Goal: Check status: Check status

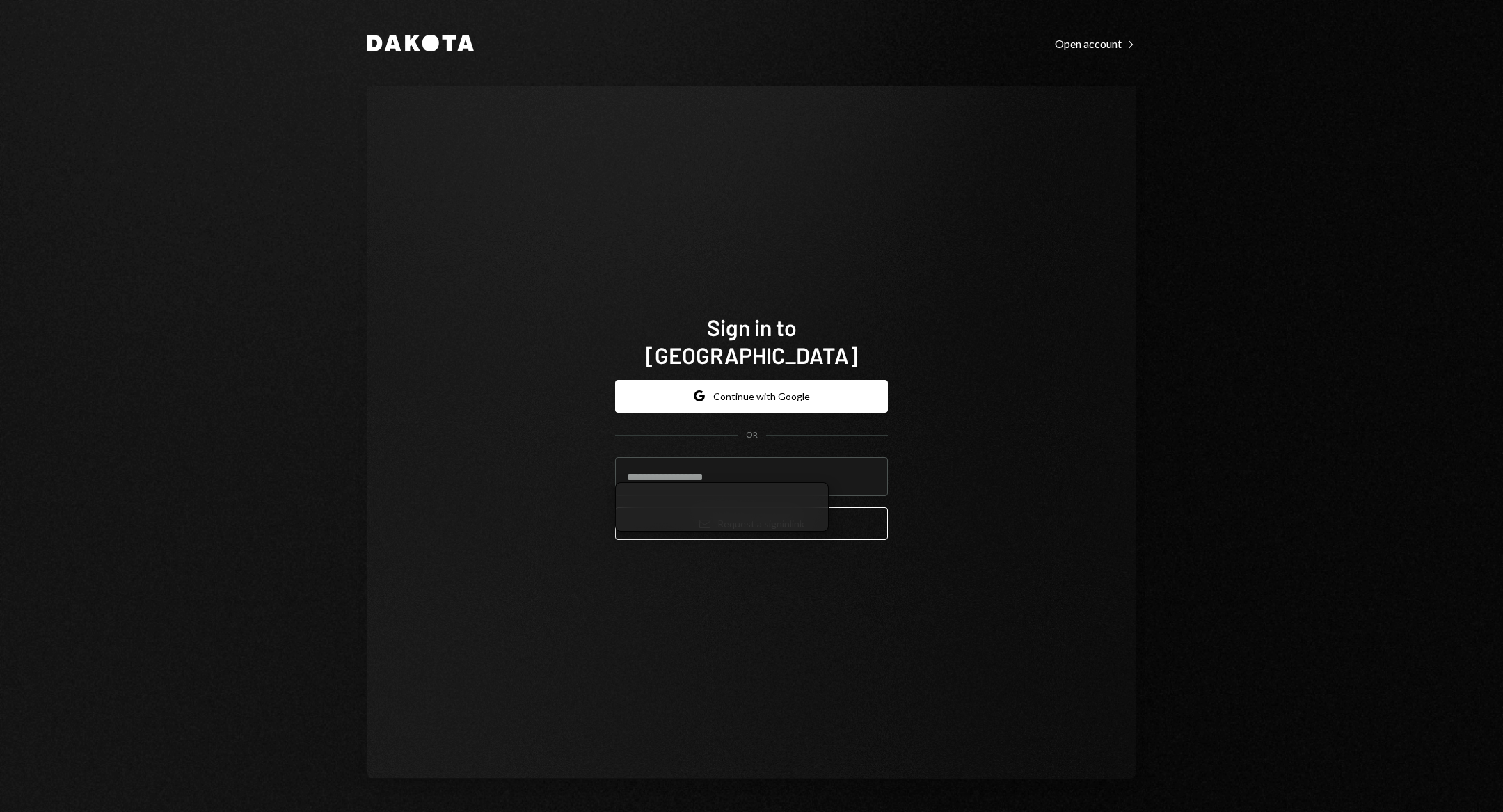
type input "**********"
click at [768, 507] on button "Email Request a sign in link" at bounding box center [752, 524] width 273 height 33
click at [819, 518] on button "Email Request a sign in link" at bounding box center [752, 524] width 273 height 33
click at [813, 551] on div "**********" at bounding box center [752, 432] width 306 height 350
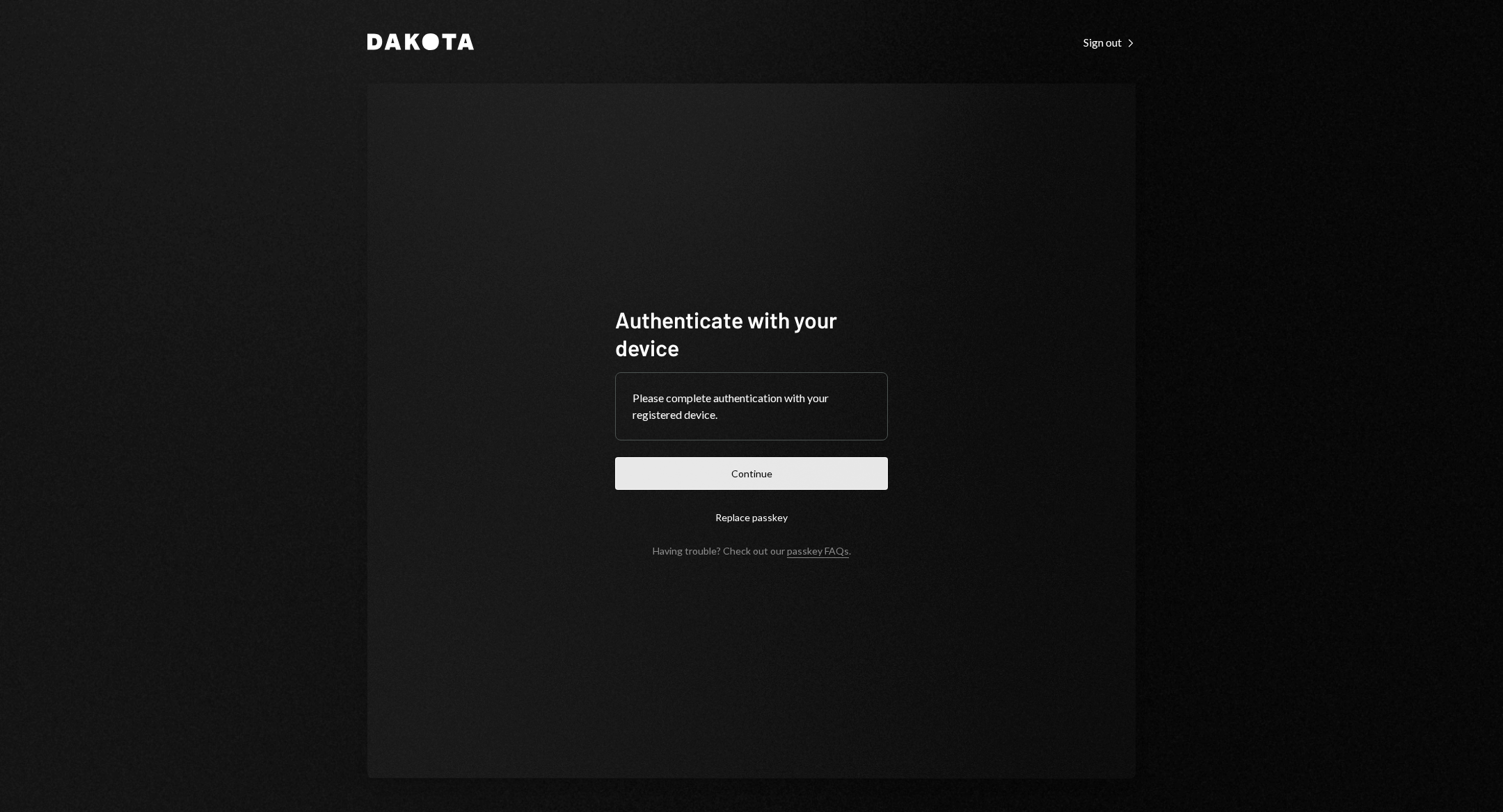
click at [823, 473] on button "Continue" at bounding box center [752, 473] width 273 height 33
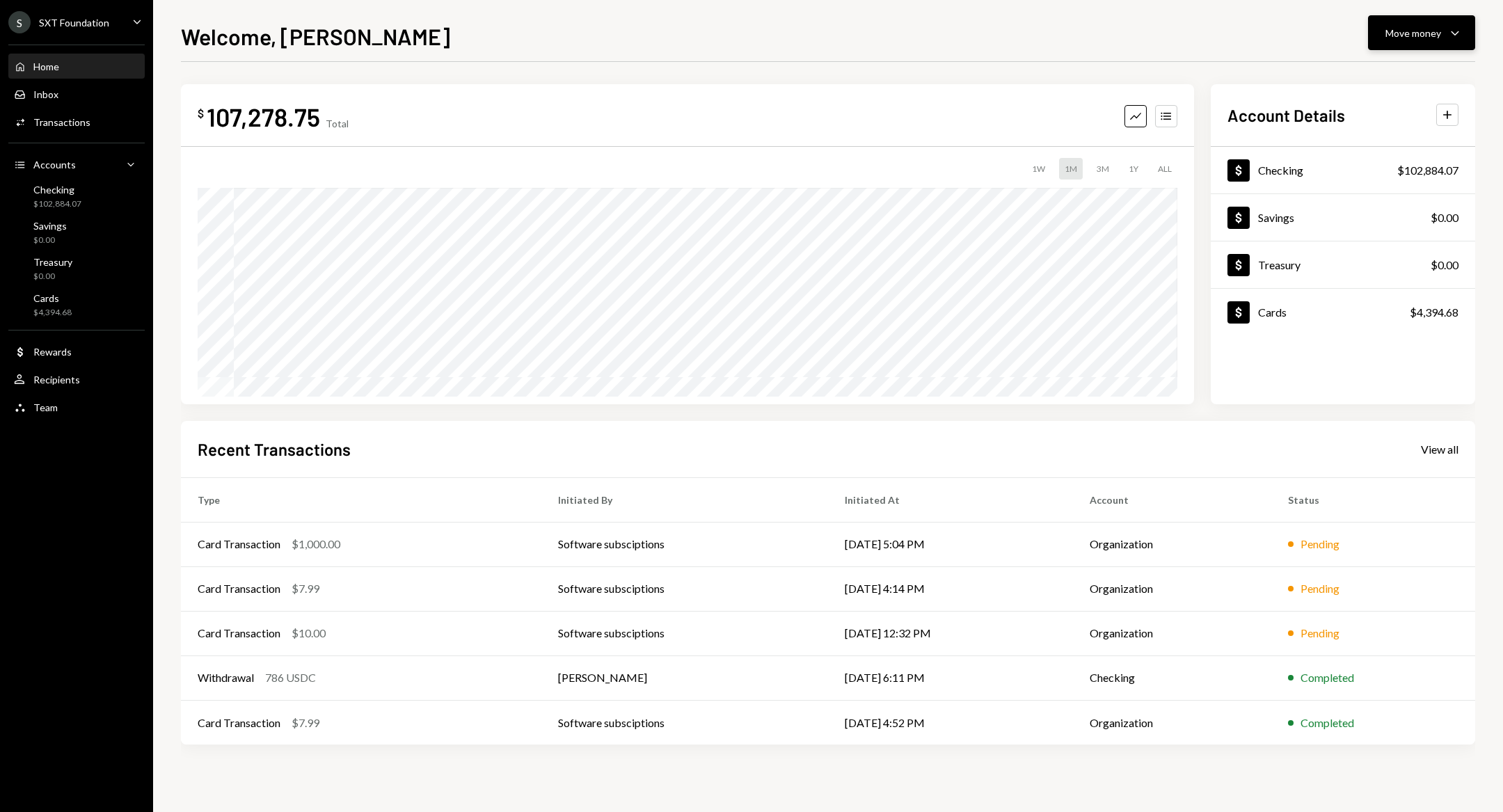
click at [1456, 28] on icon "Caret Down" at bounding box center [1455, 33] width 16 height 16
click at [1425, 149] on div "Deposit Deposit" at bounding box center [1400, 137] width 139 height 31
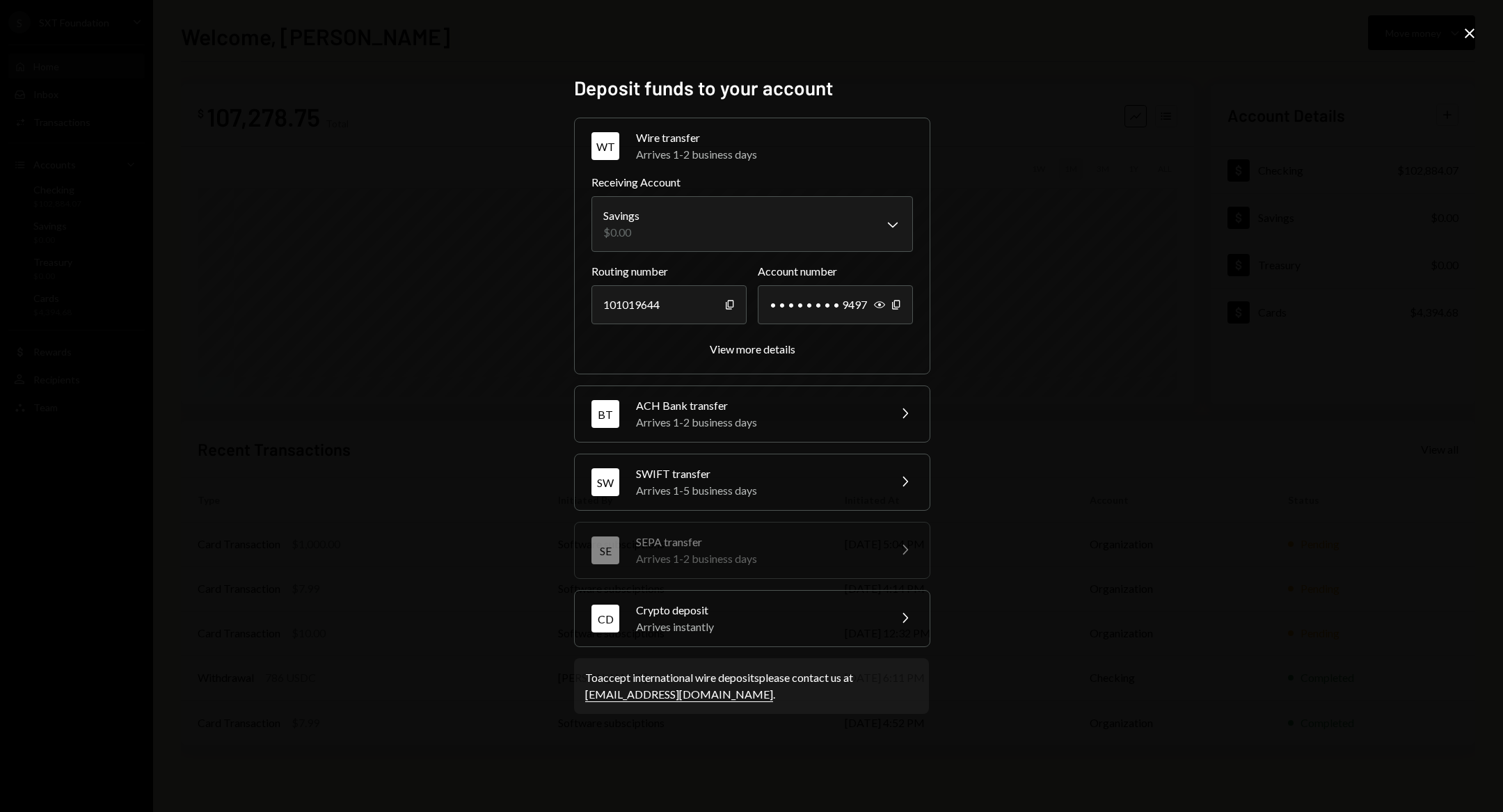
click at [760, 629] on div "Arrives instantly" at bounding box center [758, 627] width 244 height 16
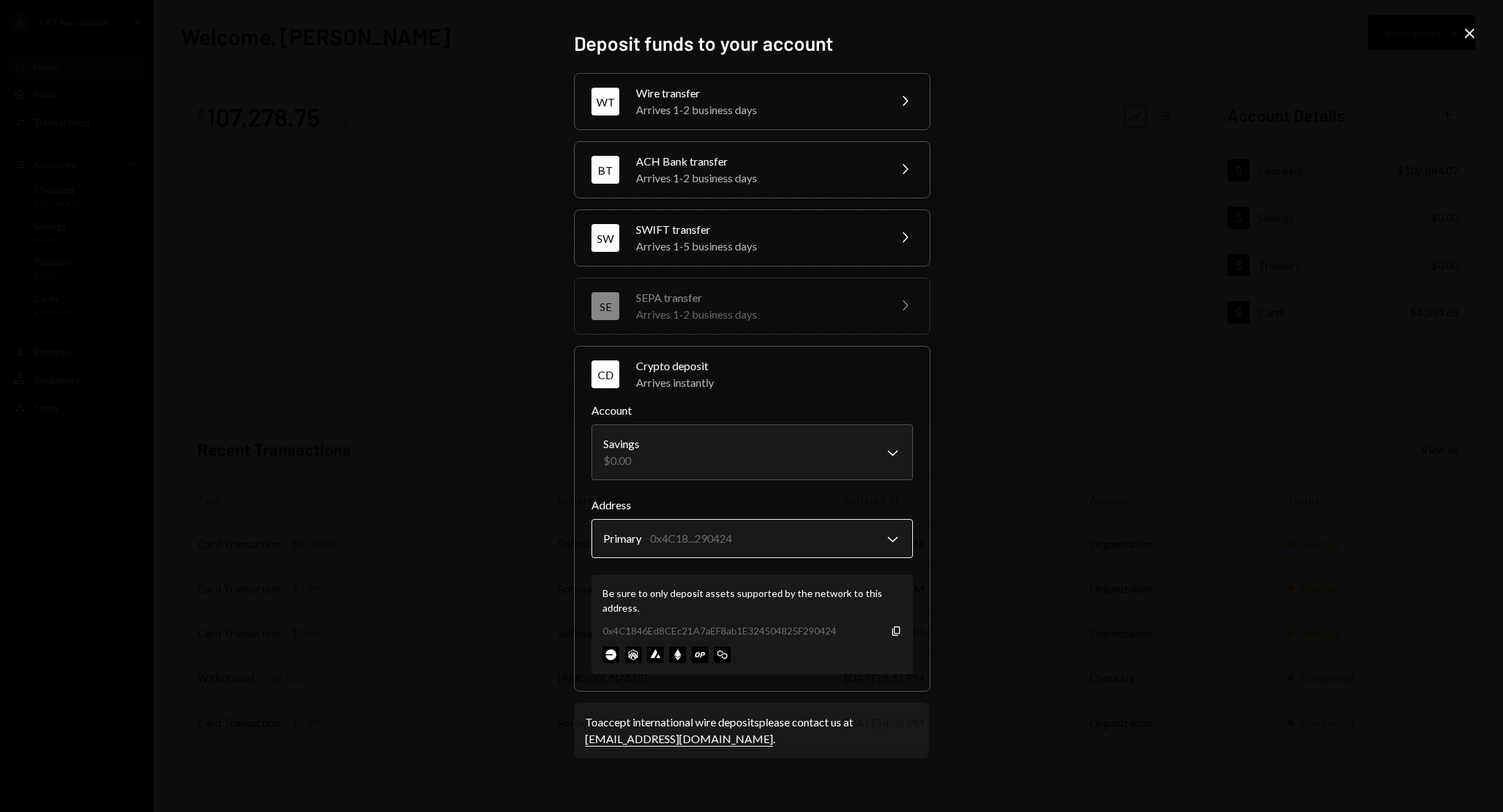
click at [898, 549] on body "S SXT Foundation Caret Down Home Home Inbox Inbox Activities Transactions Accou…" at bounding box center [751, 406] width 1503 height 812
click at [848, 457] on body "S SXT Foundation Caret Down Home Home Inbox Inbox Activities Transactions Accou…" at bounding box center [751, 406] width 1503 height 812
select select "**********"
click at [903, 639] on div "Be sure to only deposit assets supported by the network to this address. 0x7fe4…" at bounding box center [752, 624] width 321 height 100
click at [894, 634] on icon "Copy" at bounding box center [897, 631] width 11 height 11
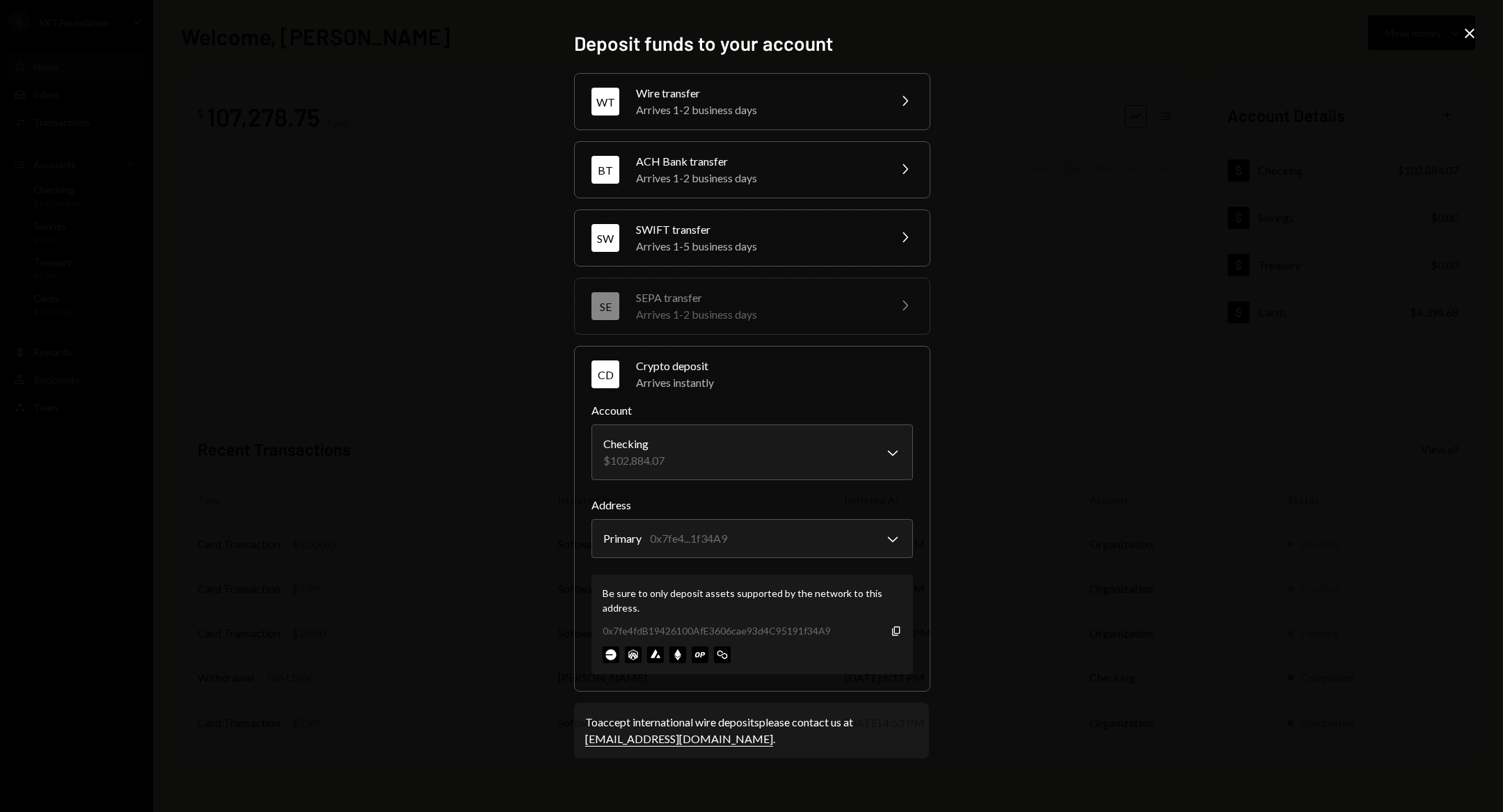
click at [1479, 42] on div "**********" at bounding box center [751, 406] width 1503 height 812
click at [1475, 39] on icon "Close" at bounding box center [1470, 33] width 16 height 16
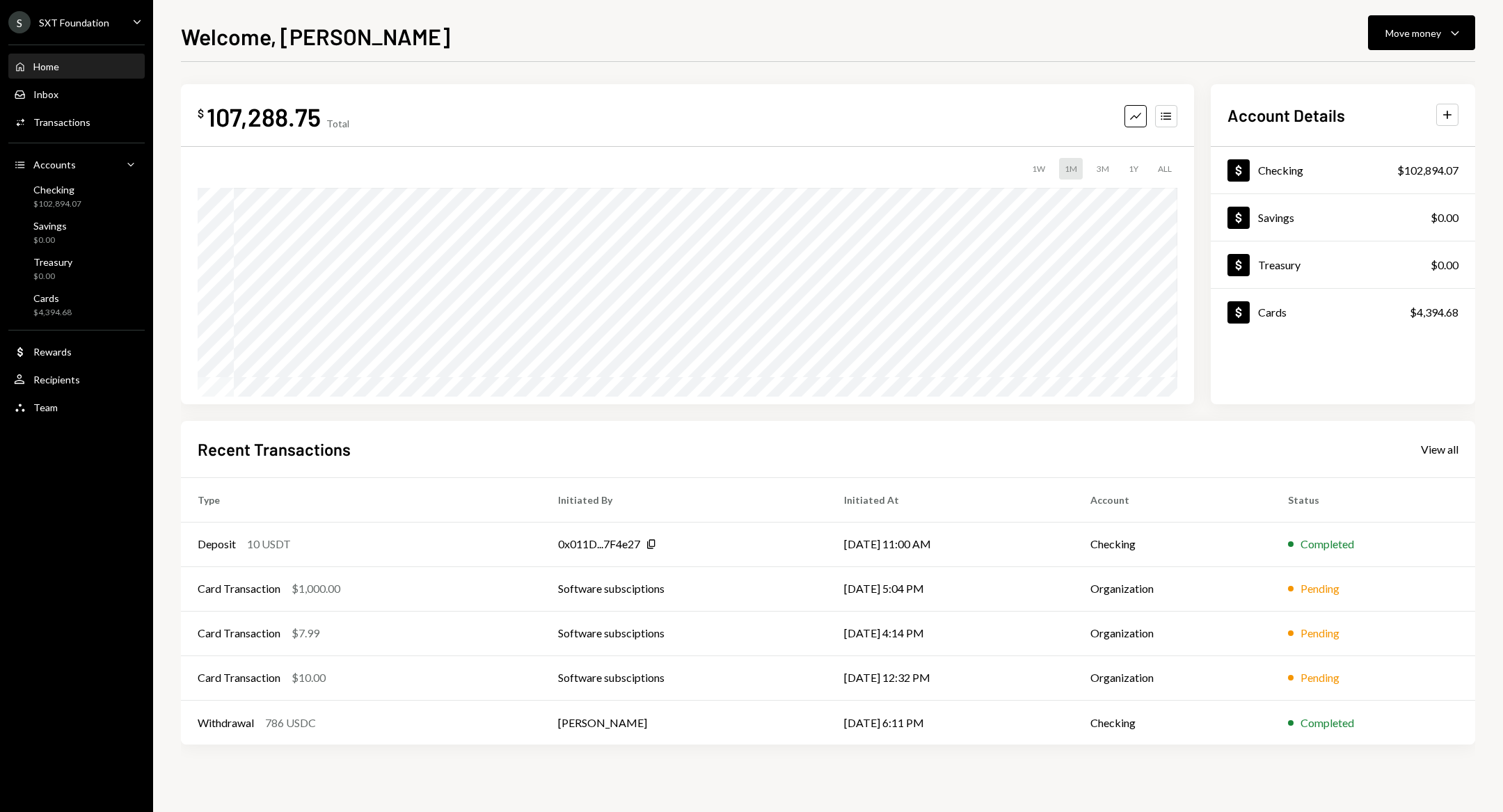
click at [1167, 164] on div "ALL" at bounding box center [1164, 168] width 25 height 22
click at [1112, 173] on div "3M" at bounding box center [1104, 168] width 24 height 22
click at [1109, 173] on div "3M" at bounding box center [1104, 168] width 24 height 22
click at [1138, 173] on div "1Y" at bounding box center [1133, 168] width 21 height 22
click at [90, 196] on div "Checking $102,894.07" at bounding box center [76, 197] width 125 height 27
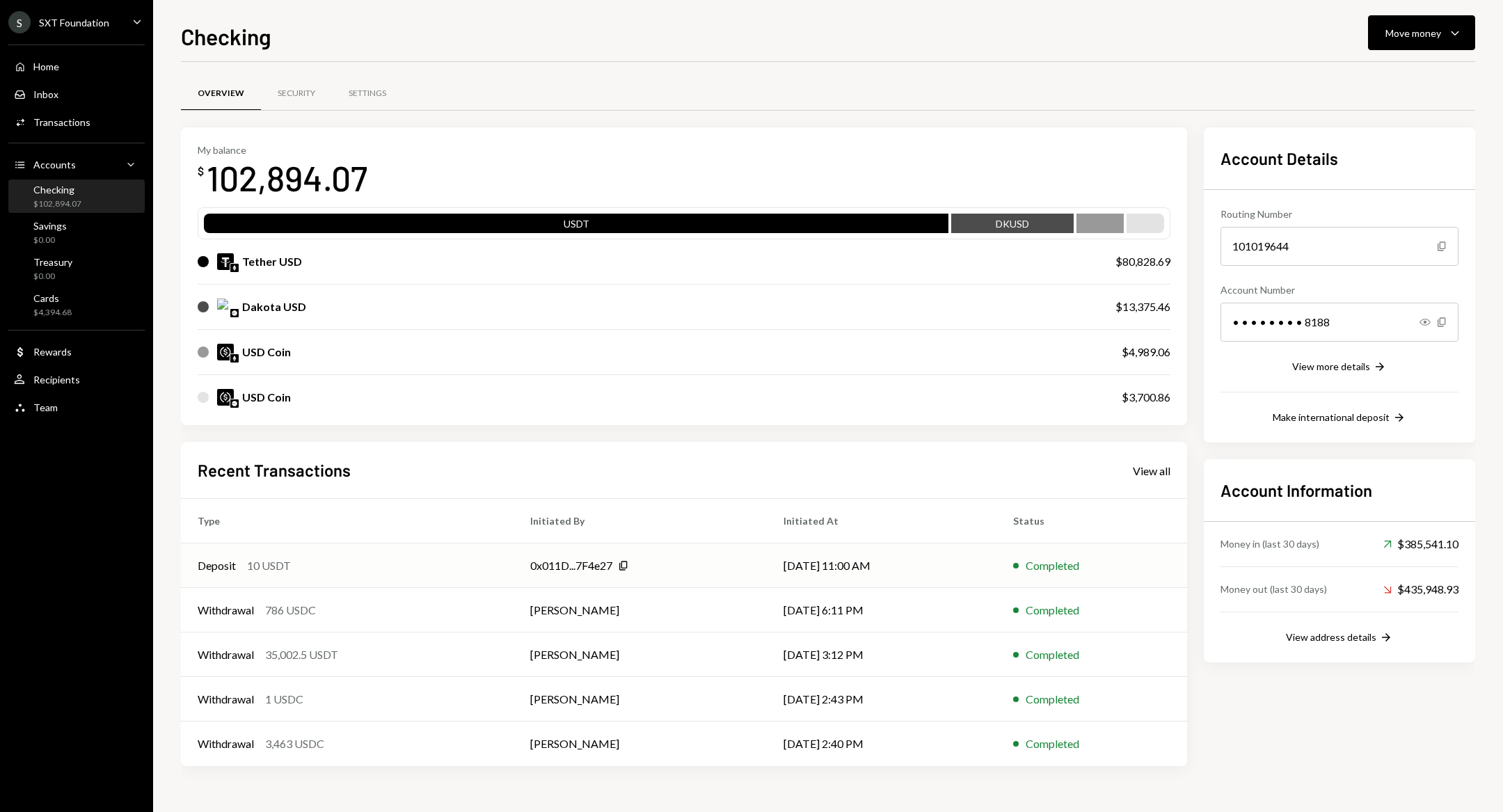
click at [432, 565] on div "Deposit 10 USDT" at bounding box center [347, 566] width 300 height 16
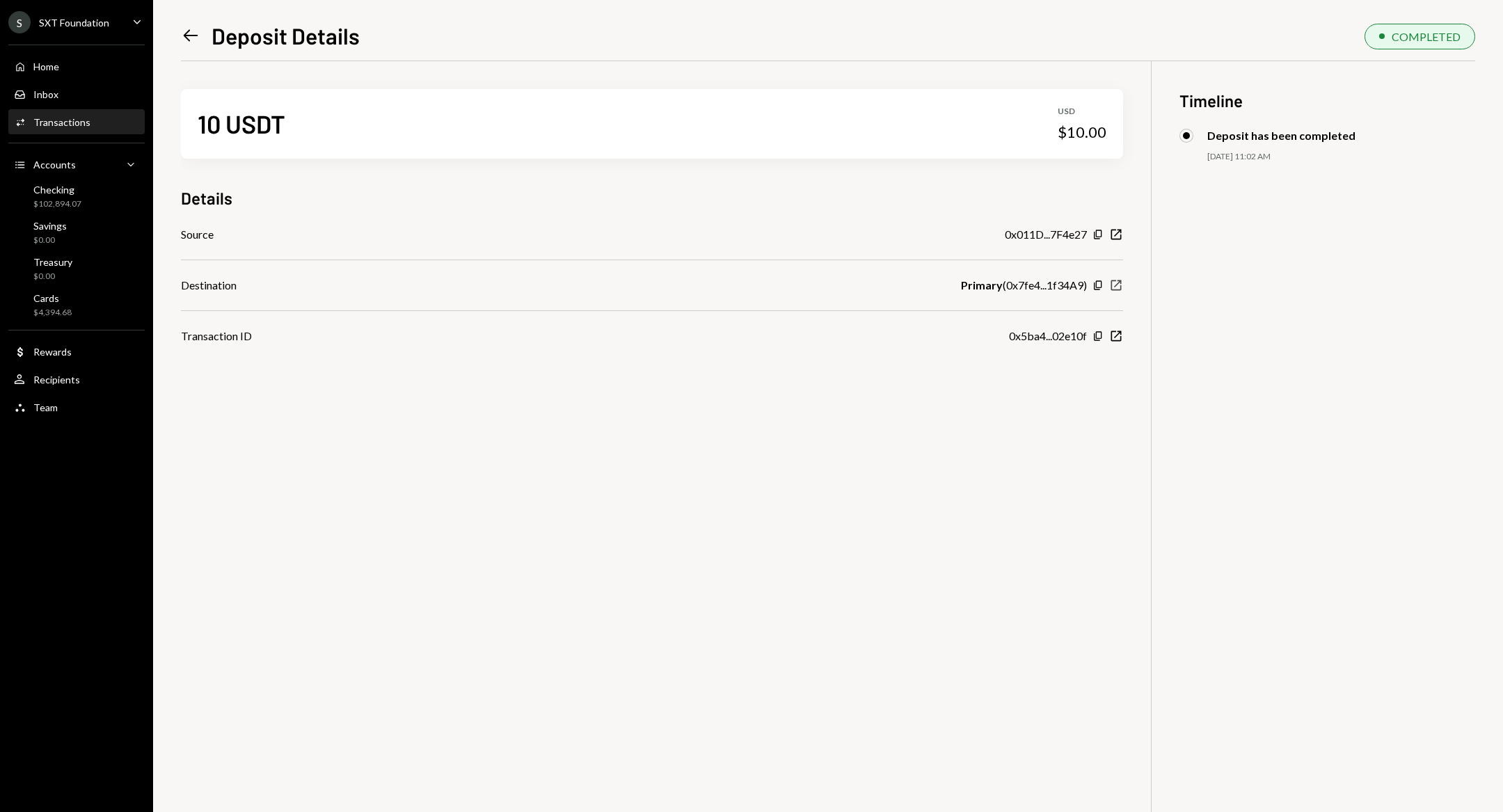
click at [1117, 287] on icon "New Window" at bounding box center [1116, 285] width 14 height 14
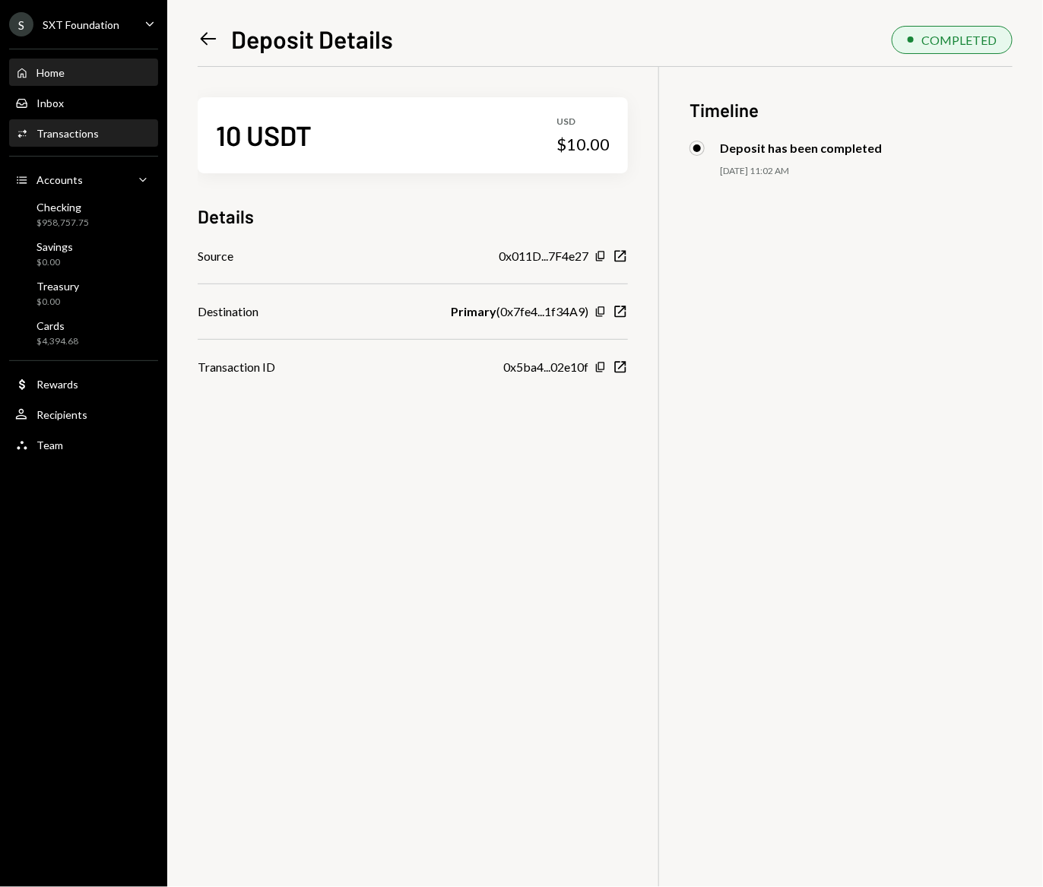
click at [114, 78] on div "Home Home" at bounding box center [83, 73] width 137 height 14
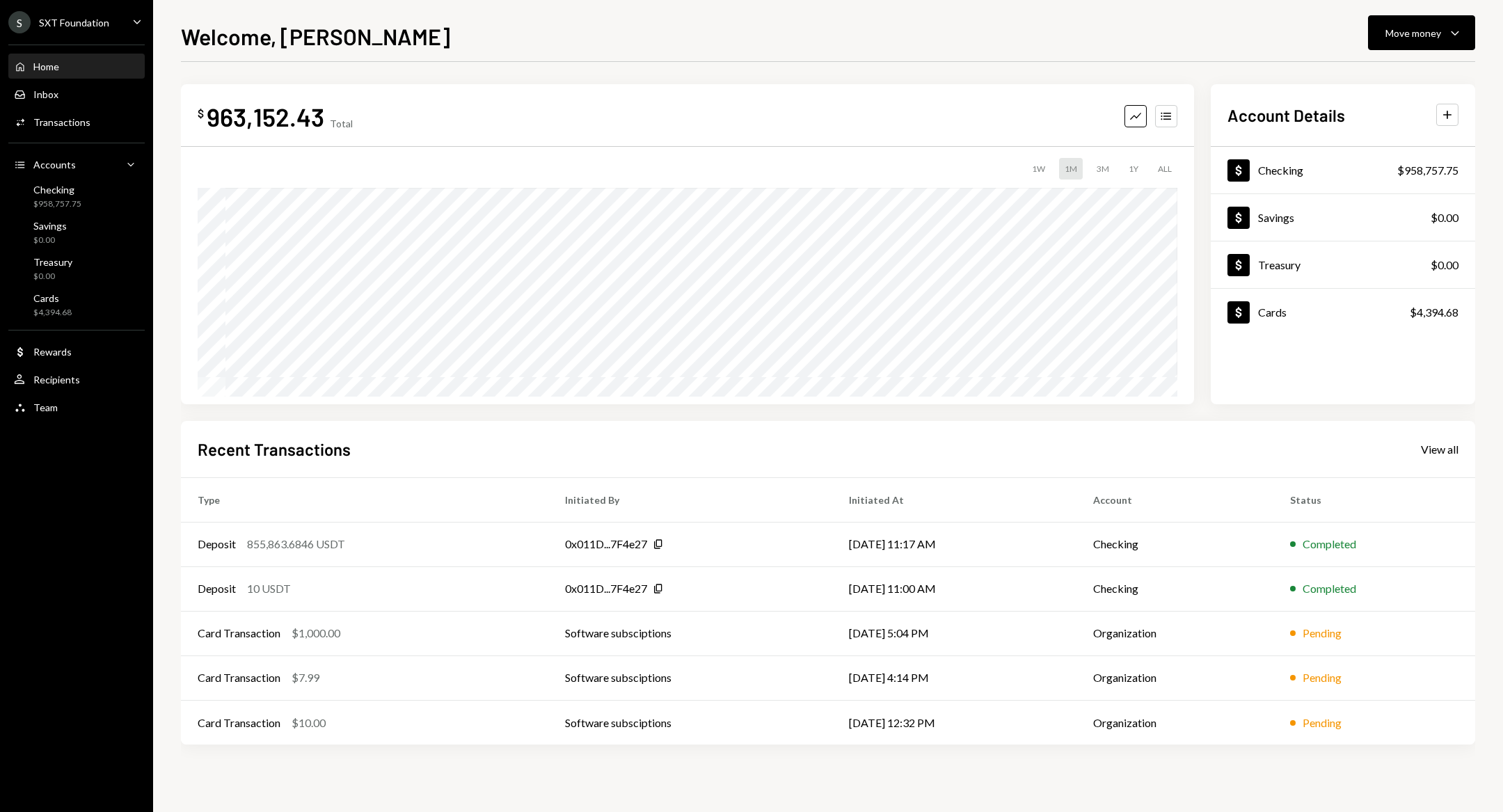
click at [1105, 161] on div "3M" at bounding box center [1104, 168] width 24 height 22
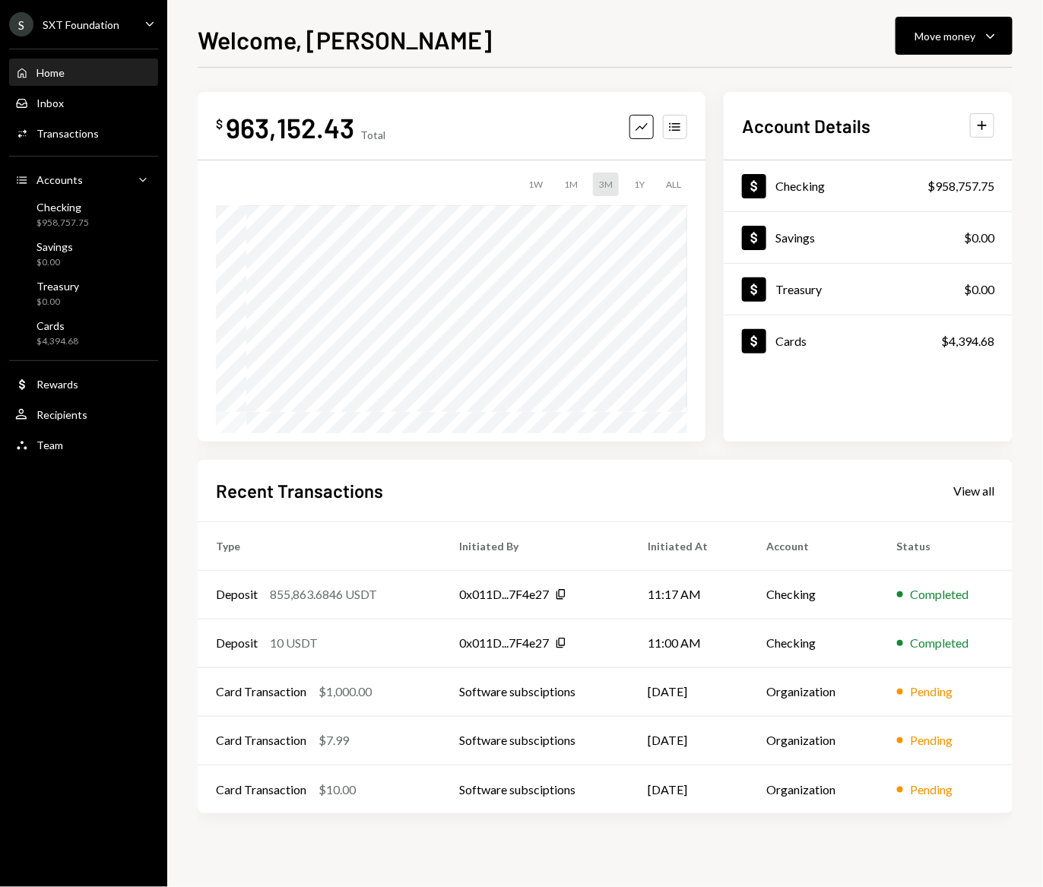
click at [882, 537] on th "Status" at bounding box center [945, 545] width 134 height 49
